Goal: Go to known website: Access a specific website the user already knows

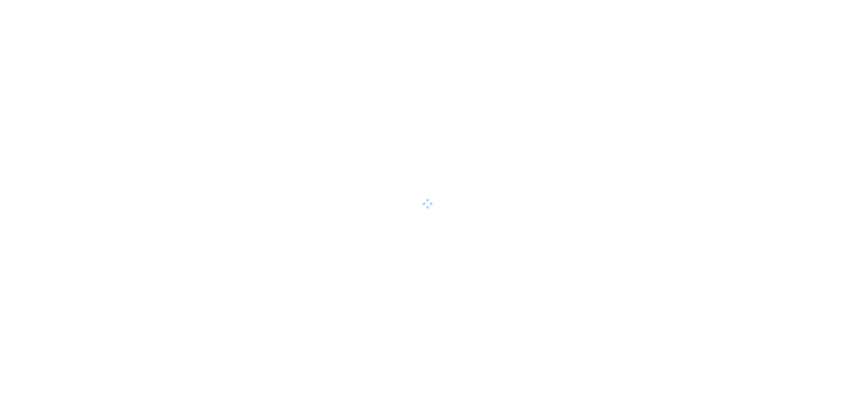
click at [838, 18] on div at bounding box center [427, 203] width 855 height 407
